Goal: Feedback & Contribution: Submit feedback/report problem

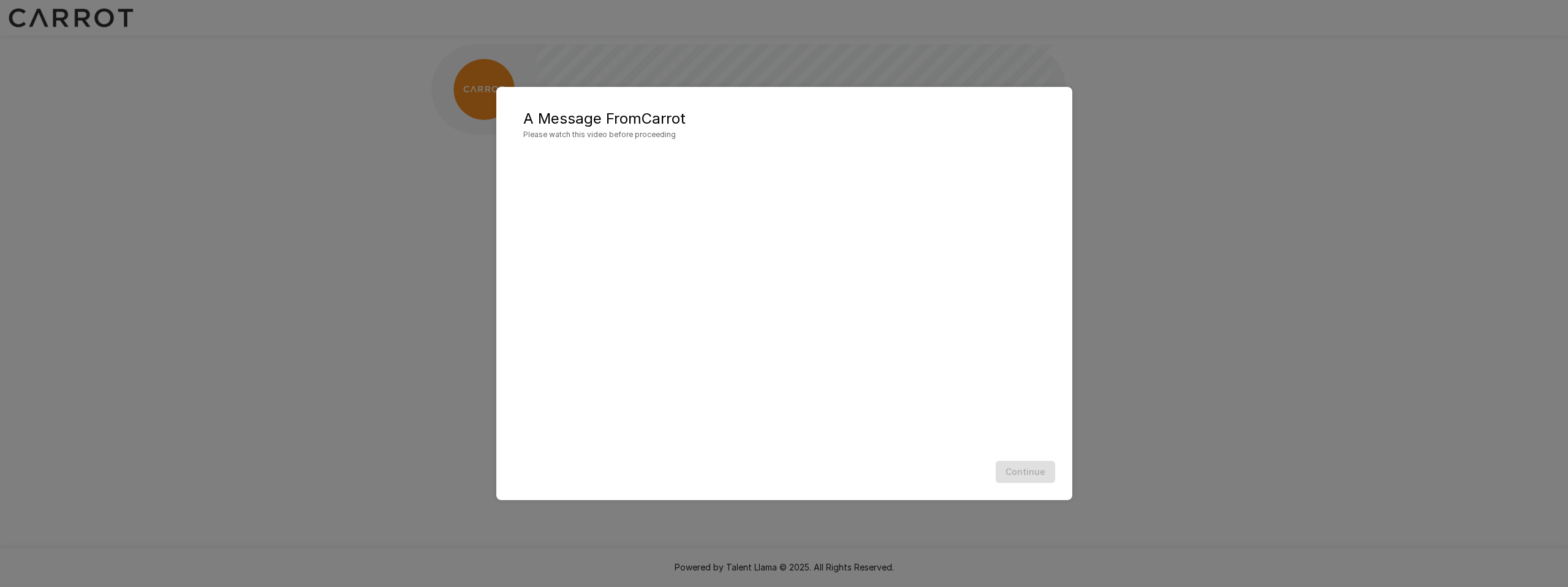
scroll to position [1, 0]
click at [1023, 471] on button "Continue" at bounding box center [1025, 472] width 59 height 23
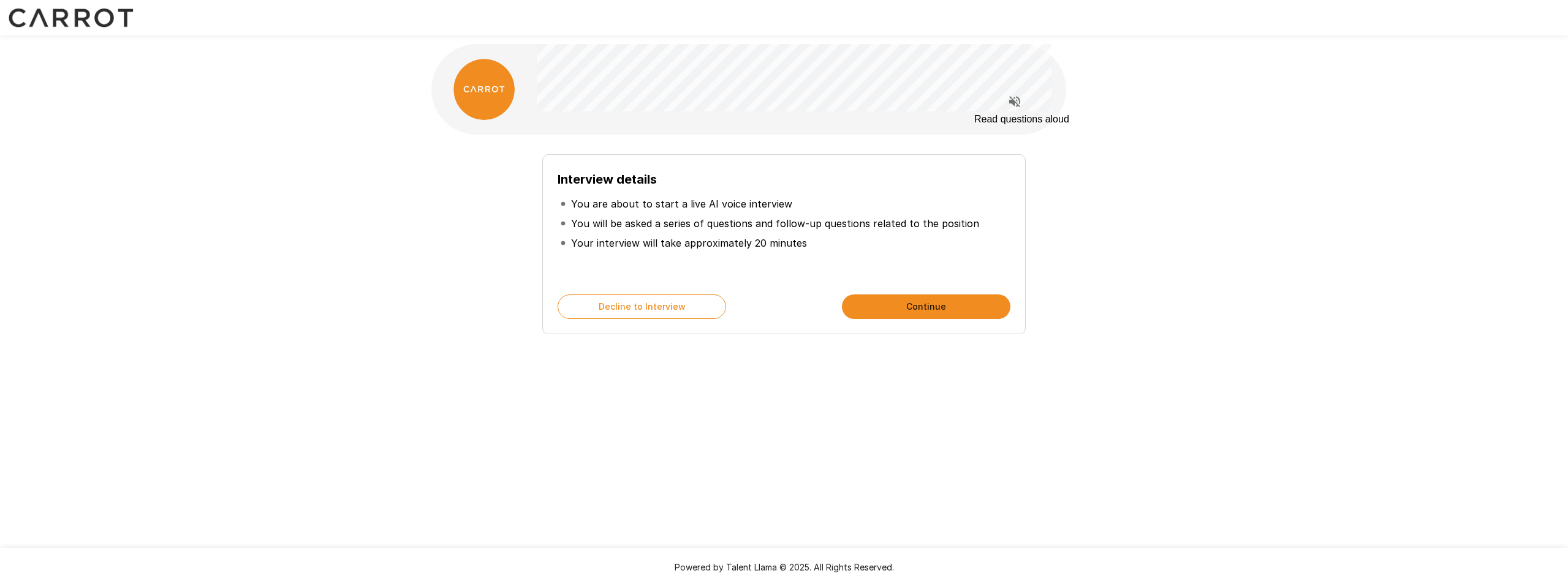
click at [1012, 101] on icon "Read questions aloud" at bounding box center [1014, 101] width 11 height 11
click at [981, 307] on button "Continue" at bounding box center [926, 306] width 169 height 25
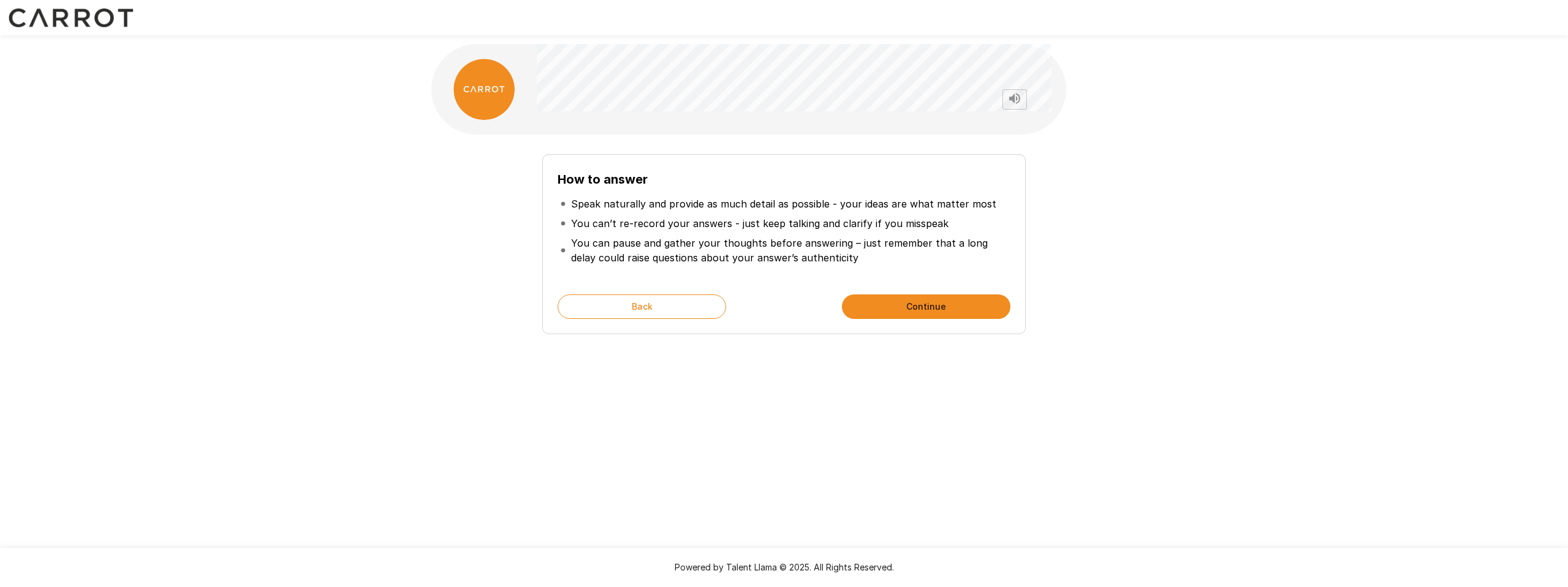
click at [978, 309] on button "Continue" at bounding box center [926, 306] width 169 height 25
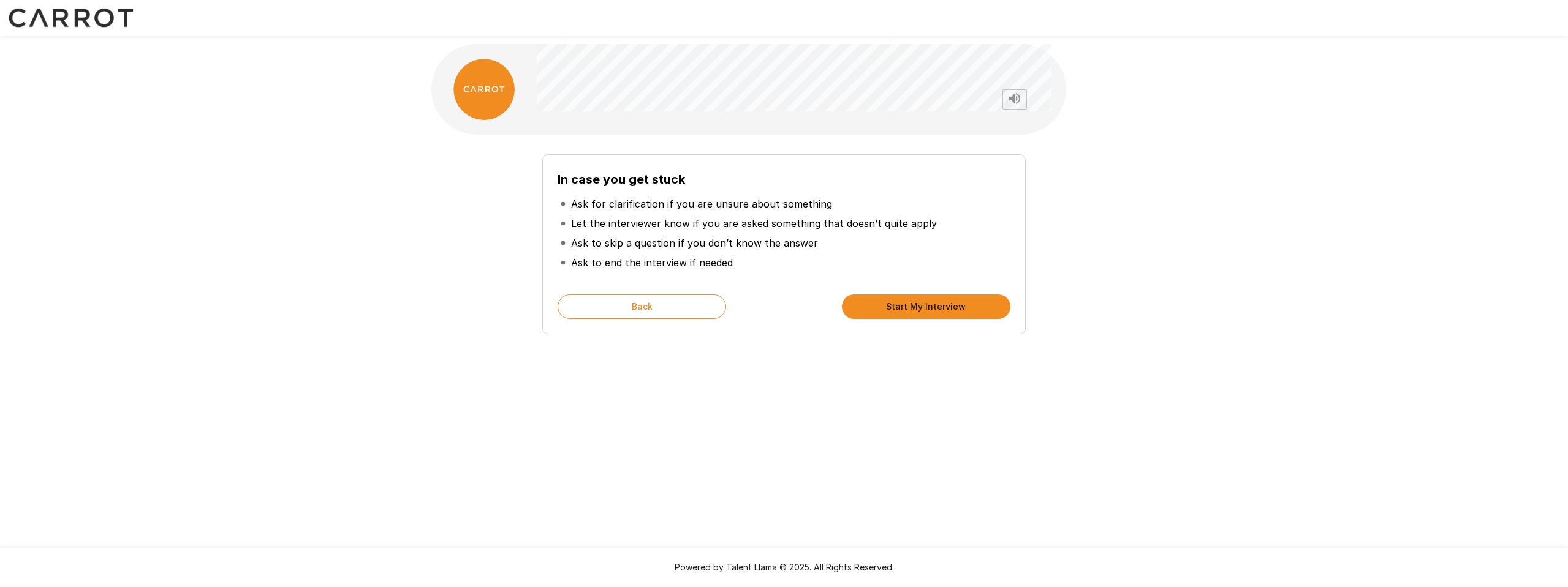
click at [971, 308] on button "Start My Interview" at bounding box center [926, 306] width 169 height 25
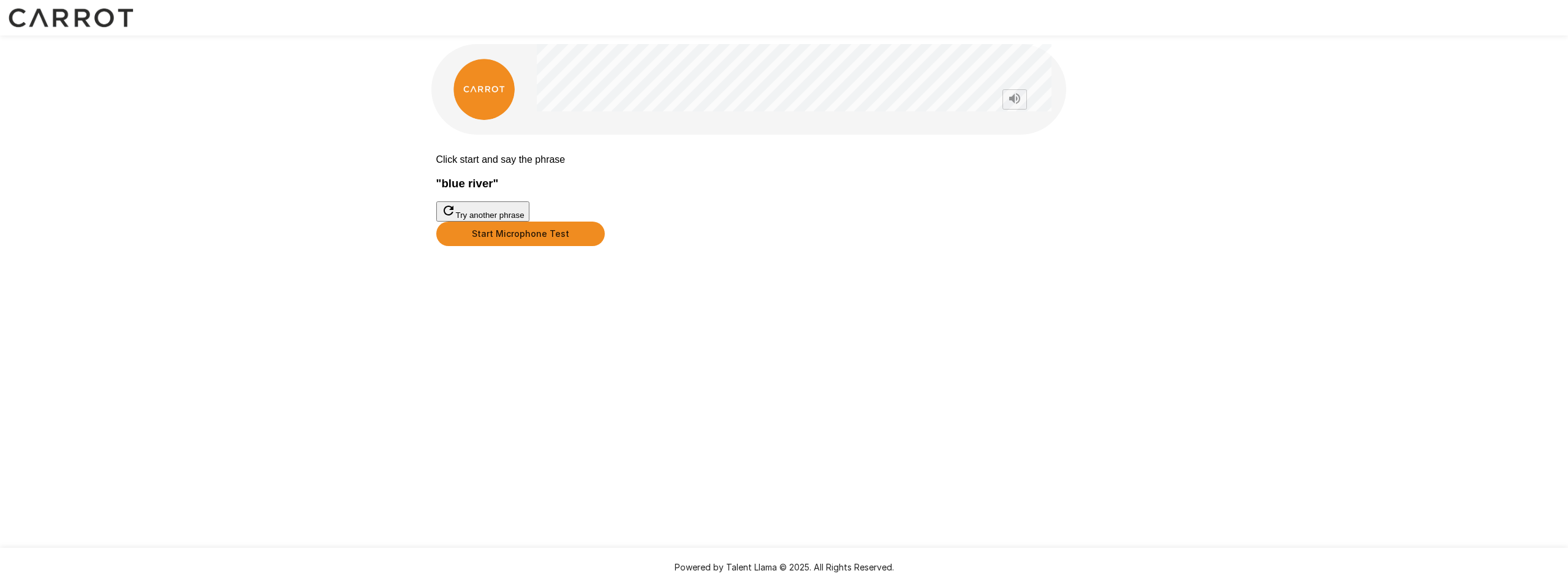
click at [605, 246] on button "Start Microphone Test" at bounding box center [520, 233] width 169 height 25
click at [498, 272] on button "Stop & Submit" at bounding box center [467, 265] width 62 height 13
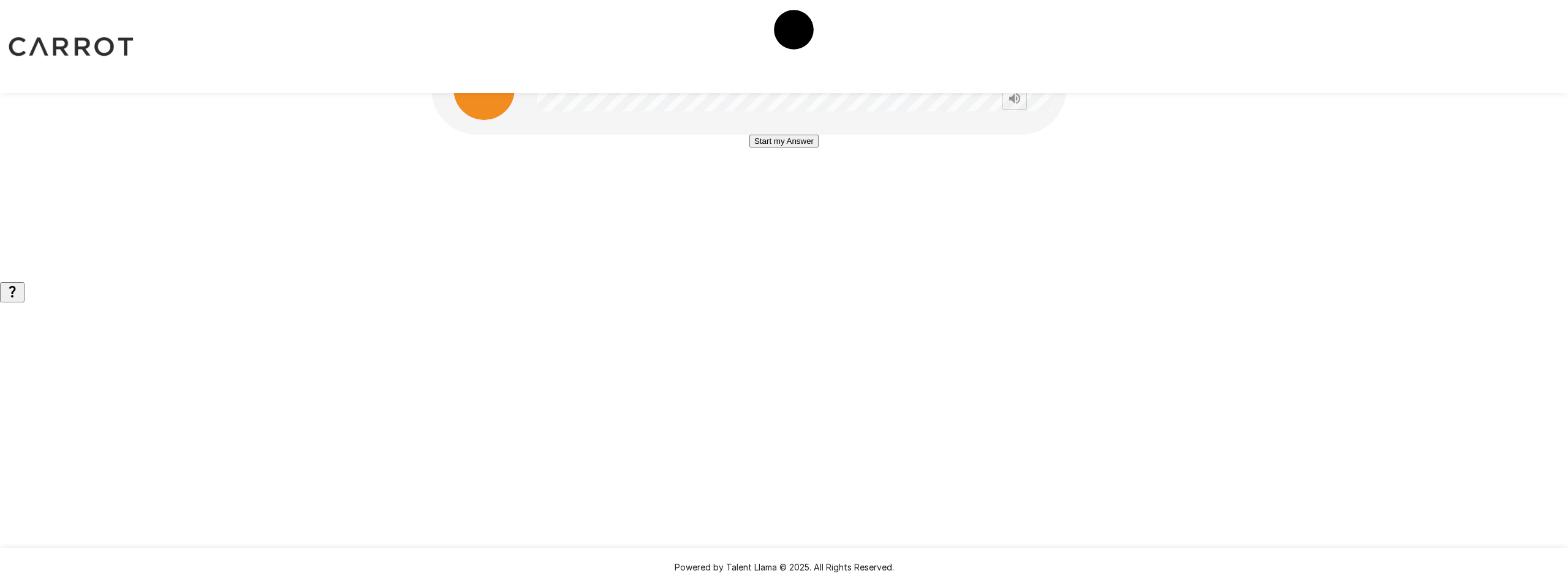
click at [763, 148] on button "Start my Answer" at bounding box center [784, 141] width 69 height 13
click at [815, 184] on button "Stop & Submit" at bounding box center [784, 178] width 62 height 13
click at [819, 148] on button "Start my Answer" at bounding box center [784, 141] width 69 height 13
click at [808, 184] on button "Stop & Submit" at bounding box center [784, 178] width 62 height 13
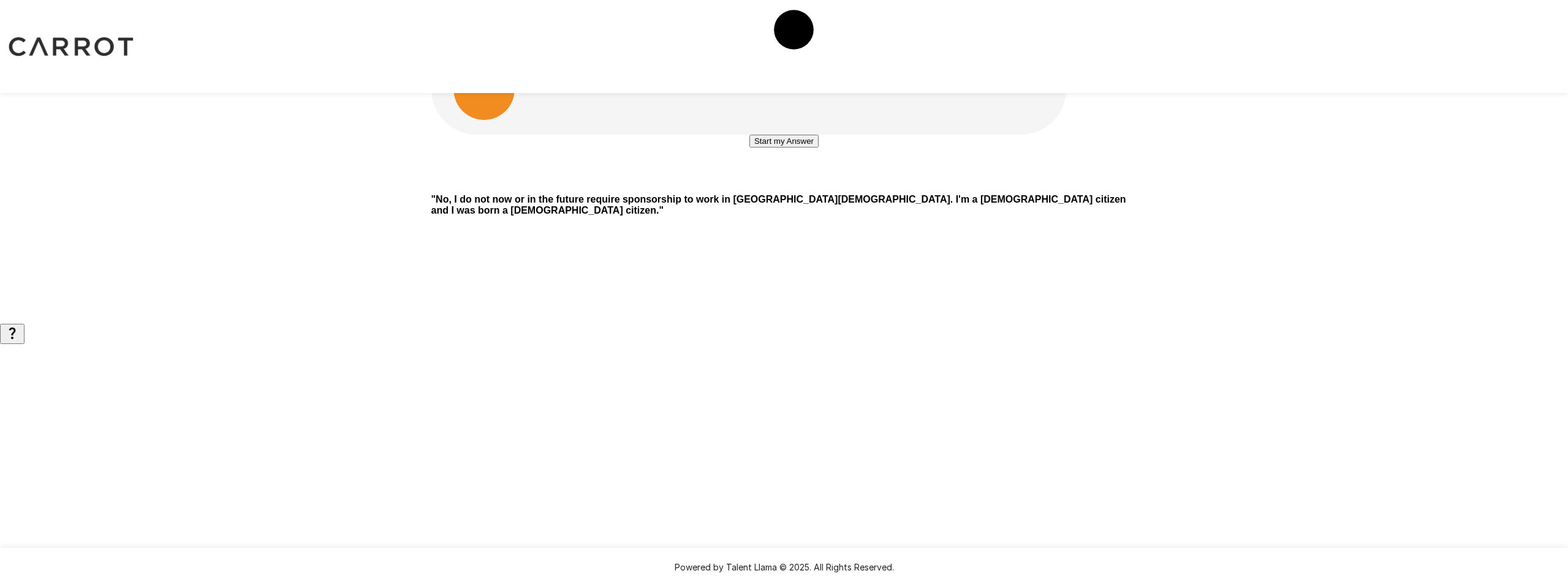
click at [804, 148] on button "Start my Answer" at bounding box center [784, 141] width 69 height 13
click at [814, 184] on button "Stop & Submit" at bounding box center [784, 178] width 62 height 13
click at [819, 148] on button "Start my Answer" at bounding box center [784, 141] width 69 height 13
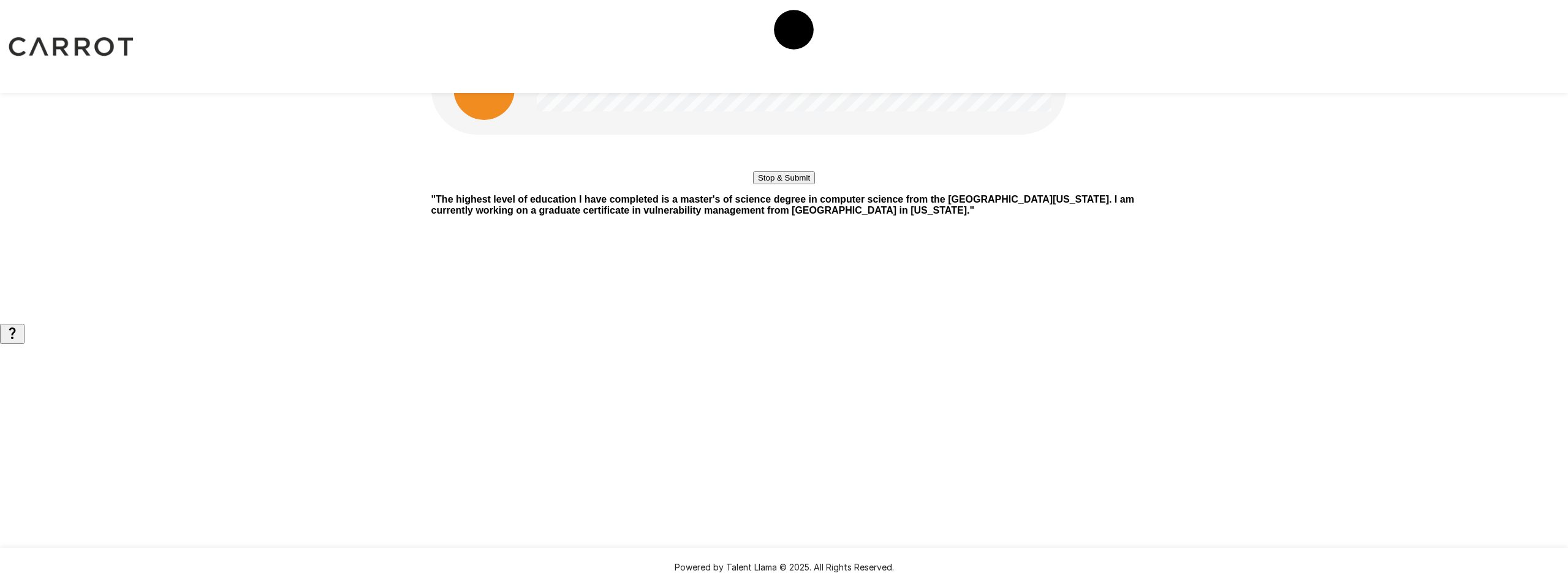
click at [783, 184] on button "Stop & Submit" at bounding box center [784, 178] width 62 height 13
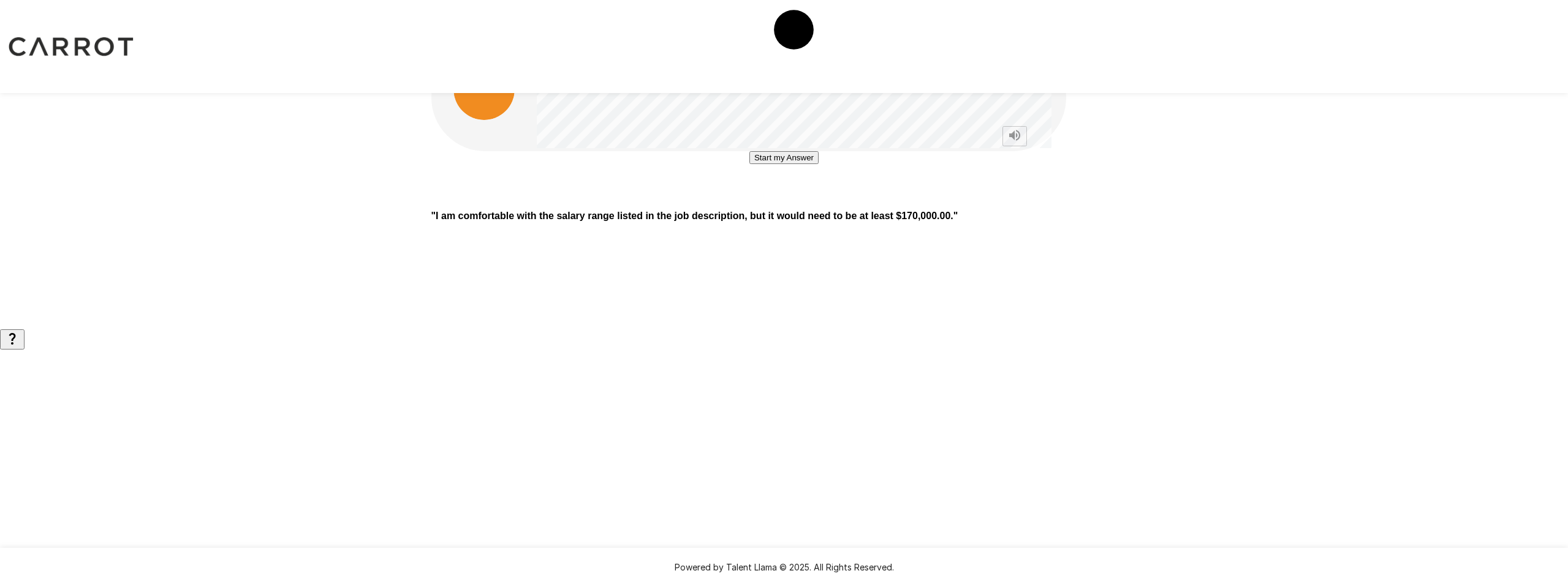
click at [809, 164] on button "Start my Answer" at bounding box center [784, 158] width 69 height 13
click at [815, 201] on button "Stop & Submit" at bounding box center [784, 194] width 62 height 13
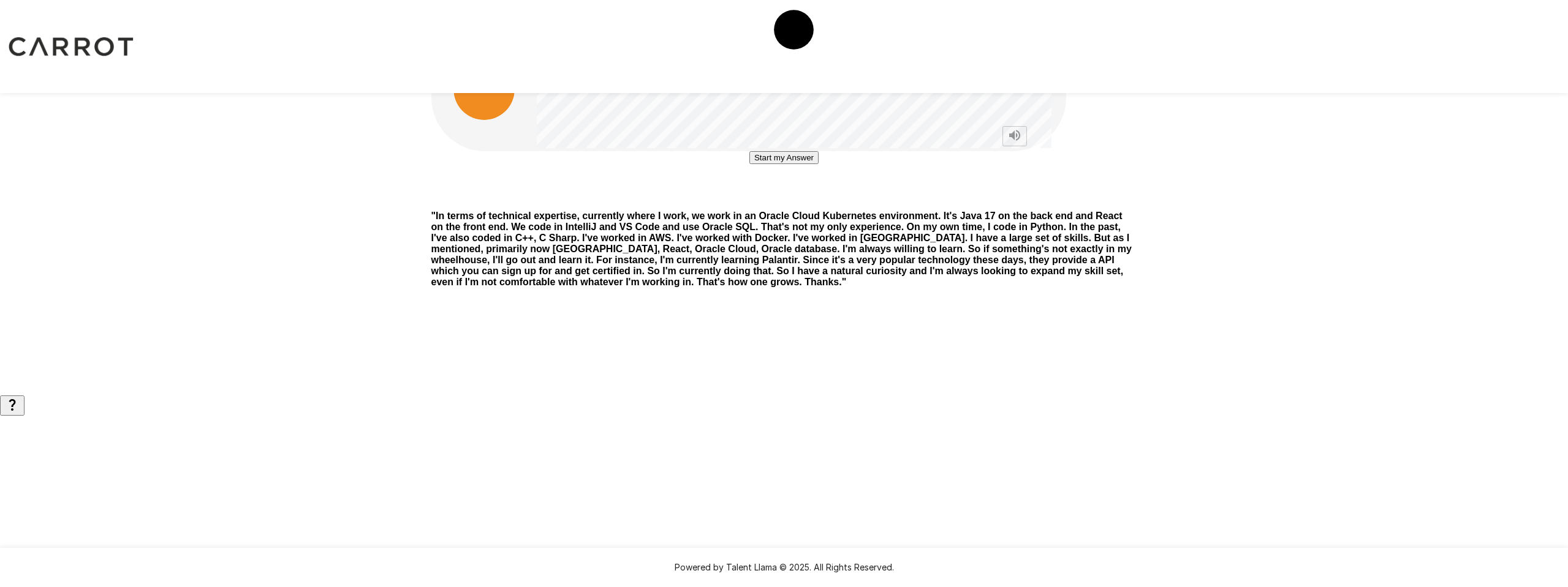
click at [815, 164] on button "Start my Answer" at bounding box center [784, 158] width 69 height 13
click at [815, 201] on button "Stop & Submit" at bounding box center [784, 194] width 62 height 13
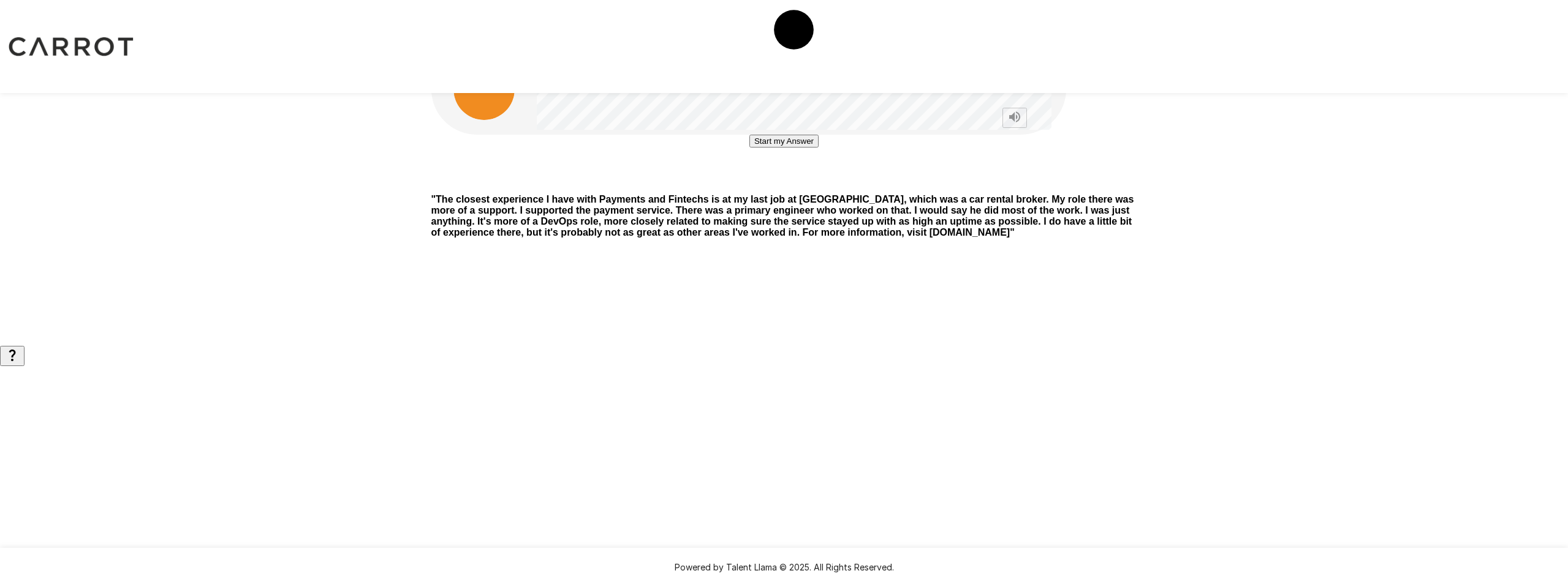
click at [819, 148] on button "Start my Answer" at bounding box center [784, 141] width 69 height 13
click at [815, 184] on button "Stop & Submit" at bounding box center [784, 178] width 62 height 13
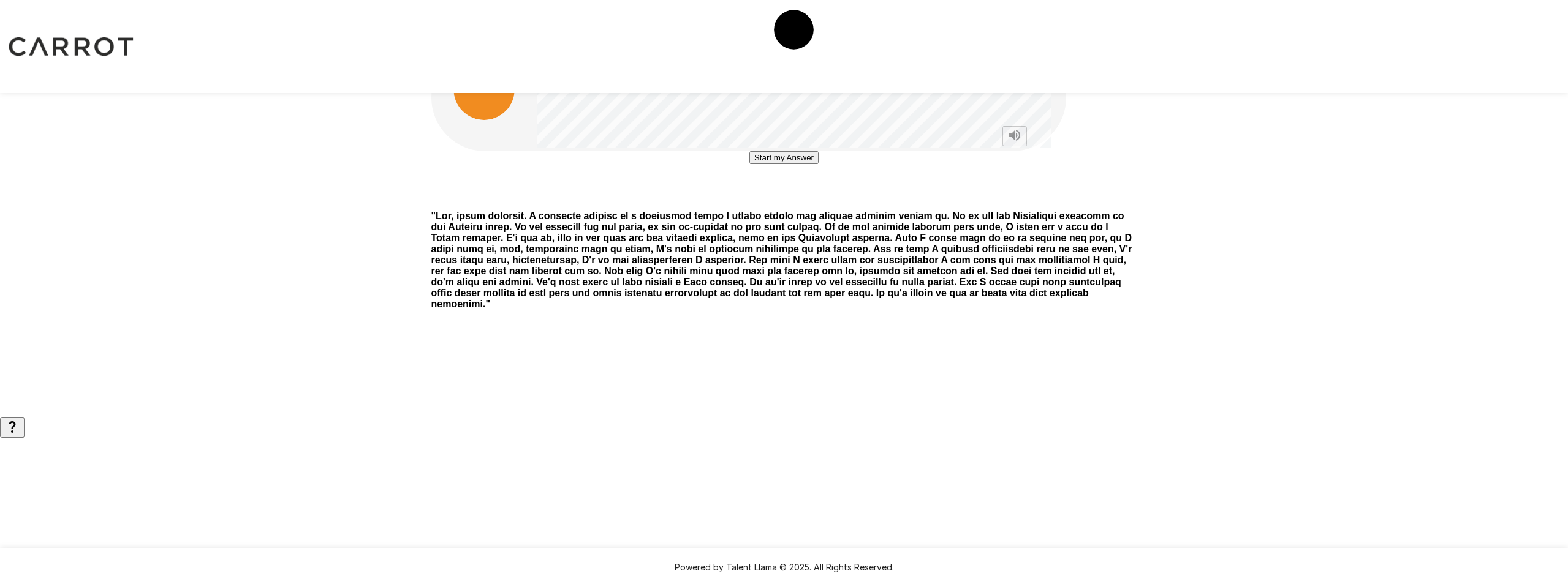
click at [819, 164] on button "Start my Answer" at bounding box center [784, 158] width 69 height 13
click at [815, 201] on button "Stop & Submit" at bounding box center [784, 194] width 62 height 13
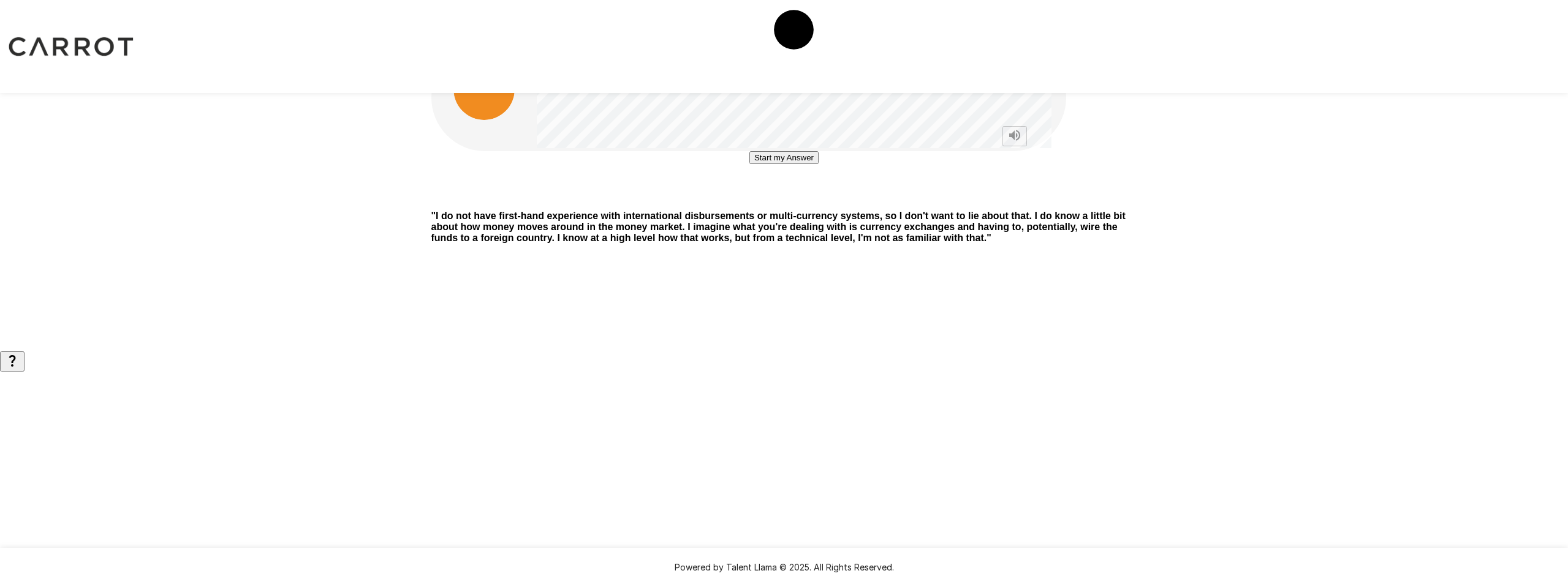
click at [819, 164] on button "Start my Answer" at bounding box center [784, 158] width 69 height 13
click at [815, 201] on button "Stop & Submit" at bounding box center [784, 194] width 62 height 13
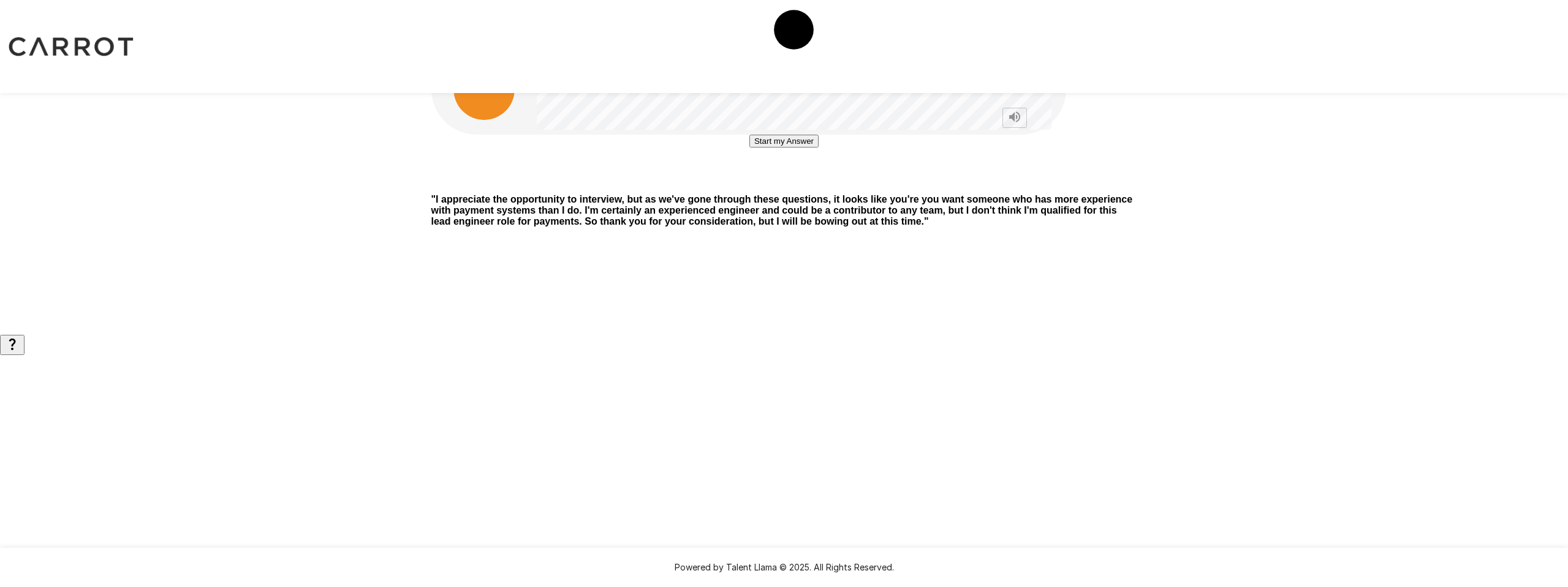
click at [819, 148] on button "Start my Answer" at bounding box center [784, 141] width 69 height 13
click at [815, 184] on button "Stop & Submit" at bounding box center [784, 178] width 62 height 13
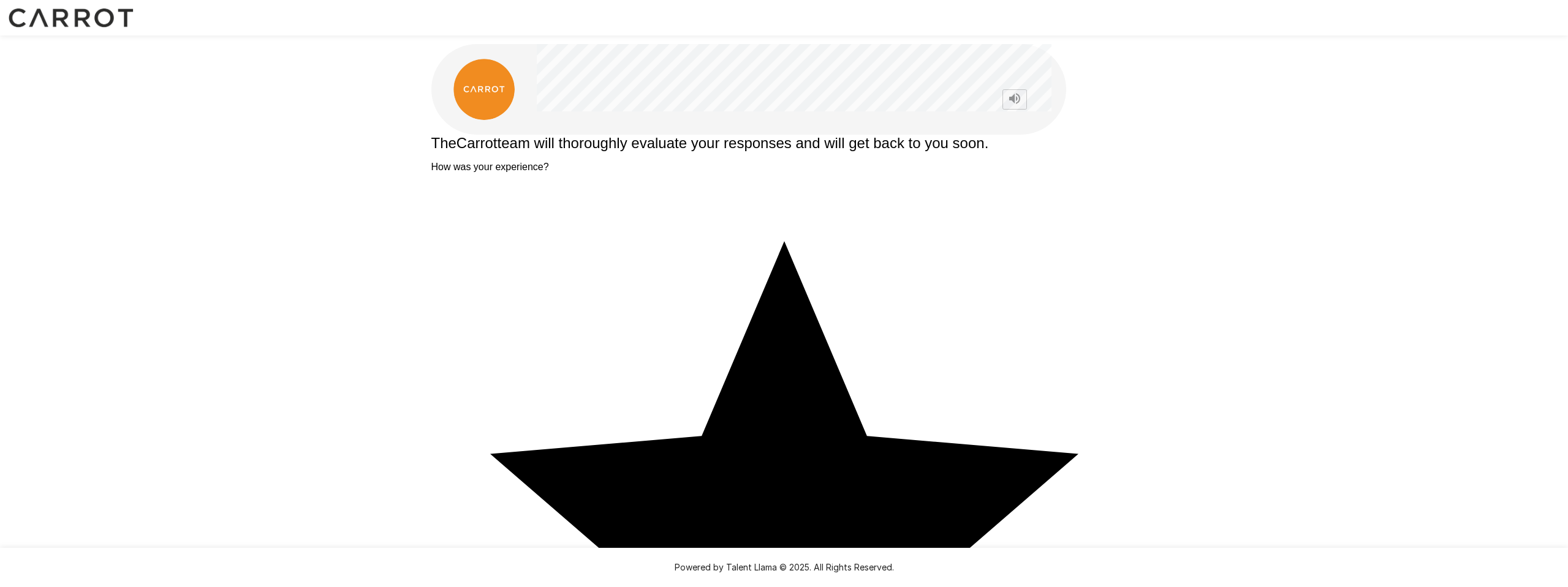
type textarea "**********"
